Goal: Information Seeking & Learning: Find specific page/section

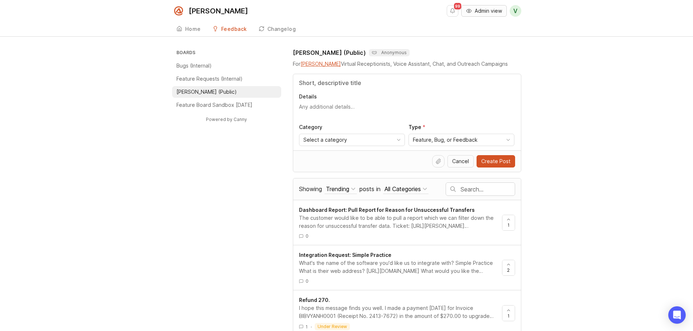
click at [485, 10] on span "Admin view" at bounding box center [488, 10] width 27 height 7
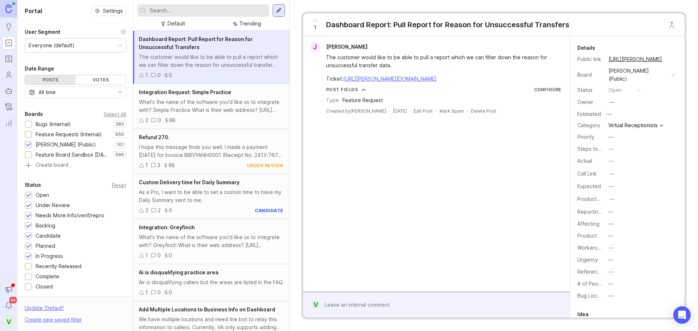
click at [211, 6] on div at bounding box center [204, 10] width 132 height 12
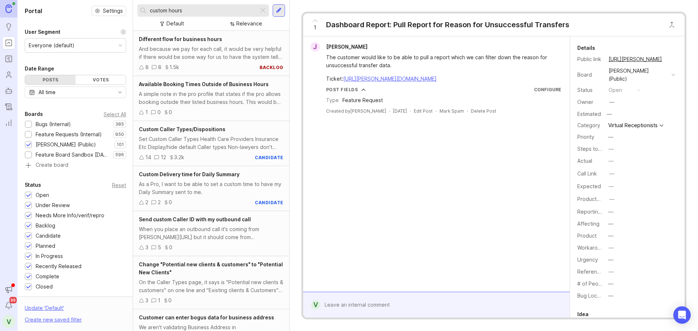
type input "custom hours"
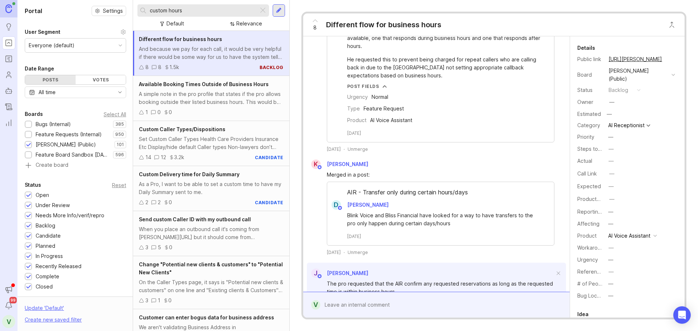
scroll to position [417, 0]
